Goal: Task Accomplishment & Management: Manage account settings

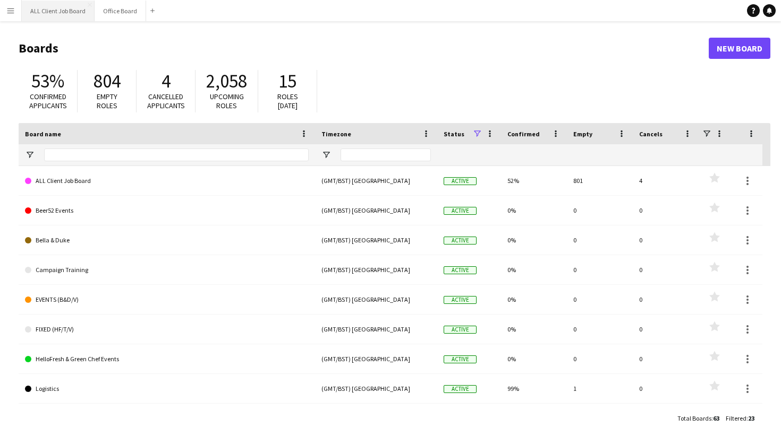
click at [72, 10] on button "ALL Client Job Board Close" at bounding box center [58, 11] width 73 height 21
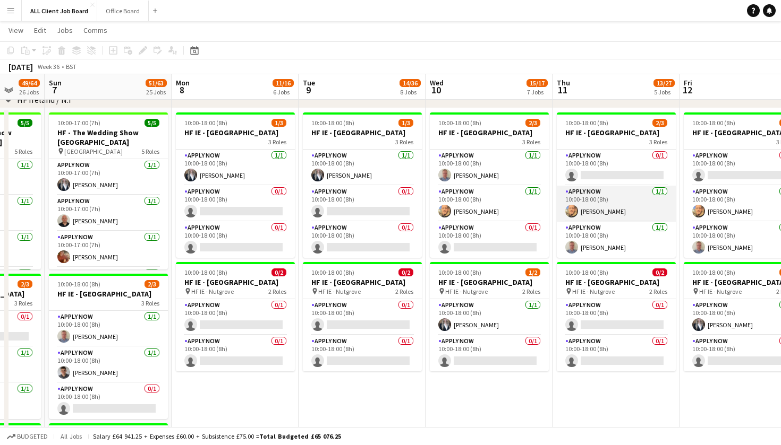
scroll to position [0, 395]
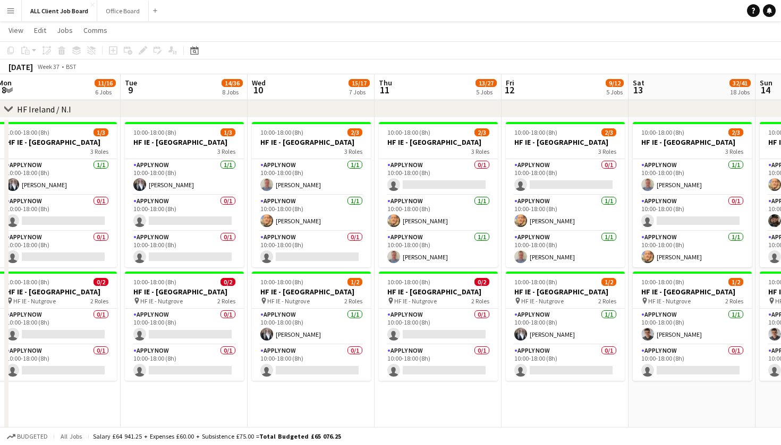
scroll to position [0, 259]
